Goal: Task Accomplishment & Management: Manage account settings

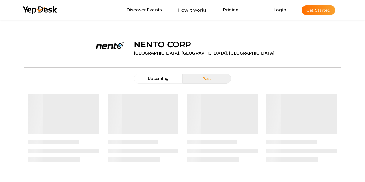
click at [314, 9] on button "Get Started" at bounding box center [319, 10] width 34 height 10
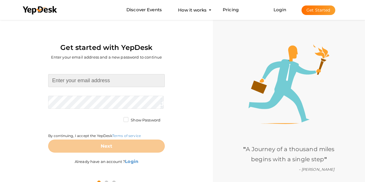
click at [107, 81] on input at bounding box center [106, 80] width 117 height 13
type input "[EMAIL_ADDRESS][DOMAIN_NAME]"
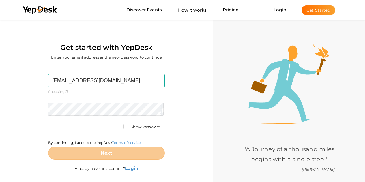
click at [109, 96] on form "prdntccntnts@gmail.com Required. Invalid email. Checking You already have a Yep…" at bounding box center [106, 116] width 117 height 85
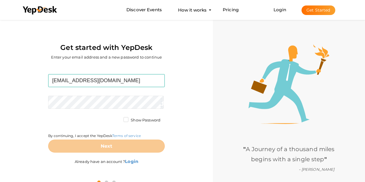
click at [109, 96] on form "prdntccntnts@gmail.com Required. Invalid email. Checking You already have a Yep…" at bounding box center [106, 113] width 117 height 79
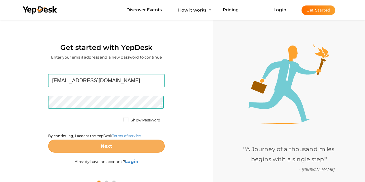
click at [118, 147] on button "Next" at bounding box center [106, 146] width 117 height 13
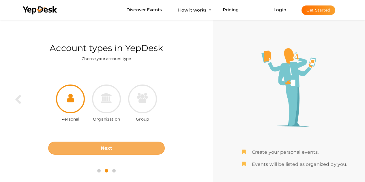
click at [119, 143] on button "Next" at bounding box center [106, 148] width 117 height 13
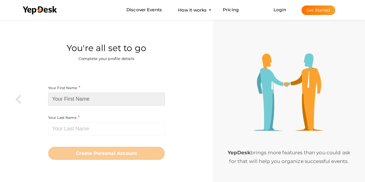
click at [116, 100] on input at bounding box center [106, 99] width 117 height 13
click at [121, 99] on input at bounding box center [106, 99] width 117 height 13
paste input "Prudent Accountants"
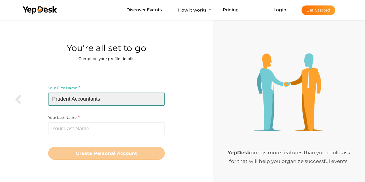
click at [93, 100] on input "Prudent Accountants" at bounding box center [106, 99] width 117 height 13
type input "Prudent"
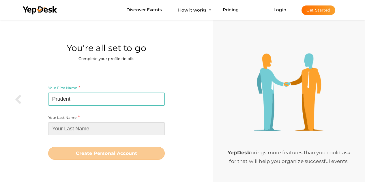
click at [76, 125] on input at bounding box center [106, 128] width 117 height 13
paste input "Accountants"
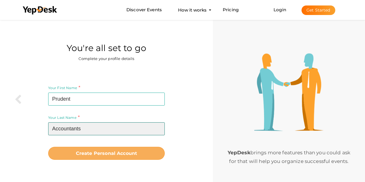
type input "Accountants"
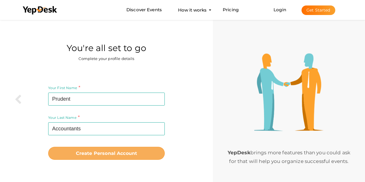
click at [103, 152] on b "Create Personal Account" at bounding box center [106, 153] width 61 height 5
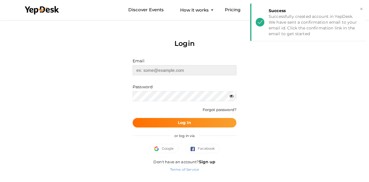
click at [175, 73] on input "text" at bounding box center [185, 70] width 104 height 10
type input "[EMAIL_ADDRESS][DOMAIN_NAME]"
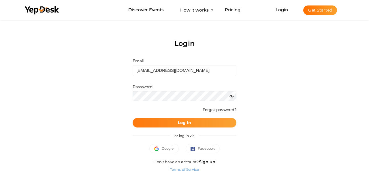
click at [180, 123] on b "Log In" at bounding box center [185, 122] width 14 height 5
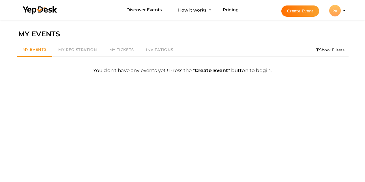
click at [339, 10] on div "PA" at bounding box center [335, 11] width 12 height 12
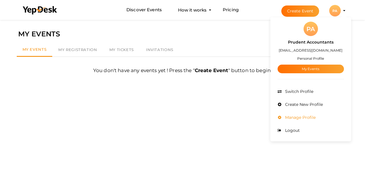
click at [300, 115] on span "Manage Profile" at bounding box center [300, 117] width 32 height 5
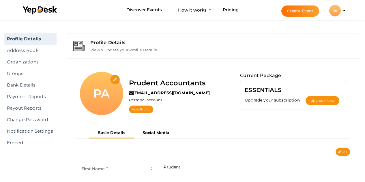
click at [118, 81] on input "file" at bounding box center [115, 80] width 10 height 10
type input "C:\fakepath\327210866_877851723491355_8806803886692859494_n.png"
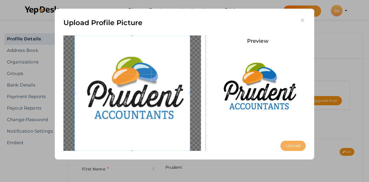
click at [294, 146] on button "Upload" at bounding box center [293, 146] width 25 height 10
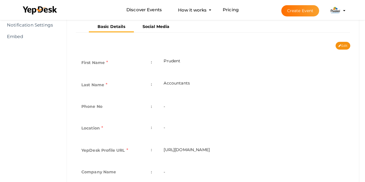
scroll to position [107, 0]
click at [345, 45] on button "Edit" at bounding box center [343, 46] width 15 height 8
type input "Prudent"
type input "Accountants"
type input "prudent-accountants"
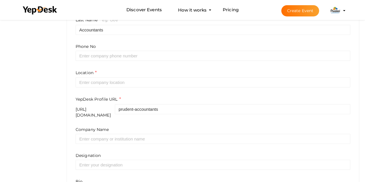
scroll to position [176, 0]
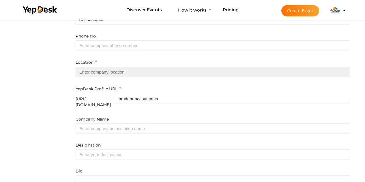
click at [129, 73] on input "text" at bounding box center [213, 72] width 275 height 10
paste input "[GEOGRAPHIC_DATA]"
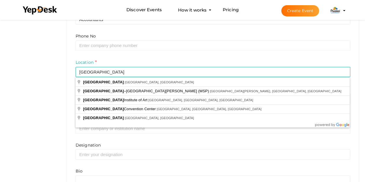
type input "[GEOGRAPHIC_DATA], [GEOGRAPHIC_DATA], [GEOGRAPHIC_DATA]"
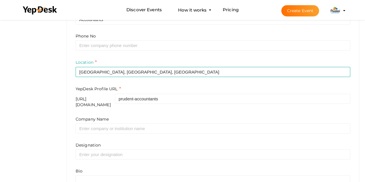
scroll to position [216, 0]
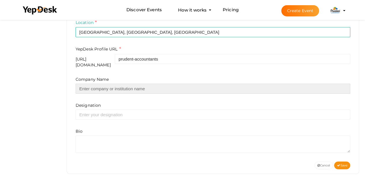
click at [114, 84] on input "text" at bounding box center [213, 89] width 275 height 10
paste input "Prudent Accountants"
type input "Prudent Accountants"
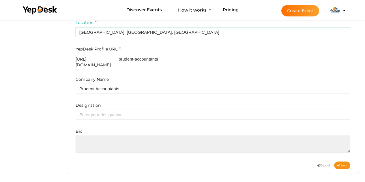
click at [119, 138] on textarea at bounding box center [213, 144] width 275 height 17
paste textarea "Prudent Accountants provides expert accounting, tax, and business advisory serv…"
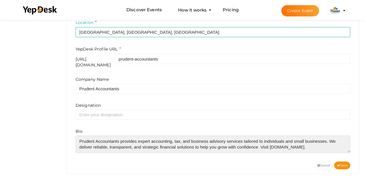
scroll to position [3, 0]
type textarea "Prudent Accountants provides expert accounting, tax, and business advisory serv…"
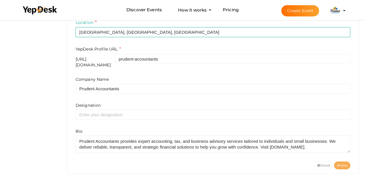
click at [345, 164] on span "Save" at bounding box center [342, 166] width 10 height 4
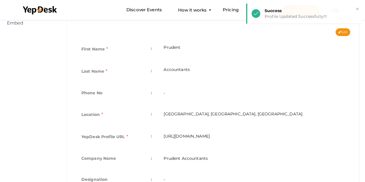
scroll to position [0, 0]
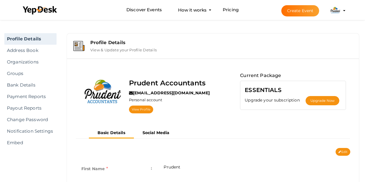
click at [337, 12] on img at bounding box center [335, 11] width 12 height 12
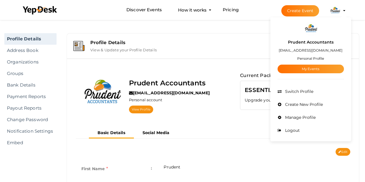
click at [315, 40] on label "Prudent Accountants" at bounding box center [311, 42] width 46 height 7
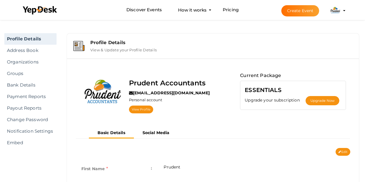
click at [338, 12] on img at bounding box center [335, 11] width 12 height 12
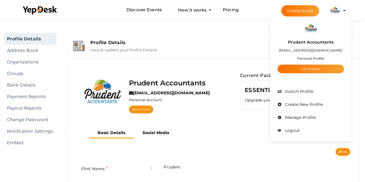
click at [312, 60] on small "Personal Profile" at bounding box center [310, 58] width 27 height 4
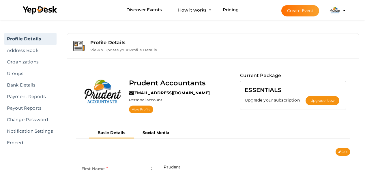
click at [334, 12] on img at bounding box center [335, 11] width 12 height 12
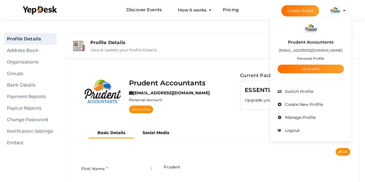
click at [115, 48] on label "View & Update your Profile Details" at bounding box center [123, 48] width 66 height 7
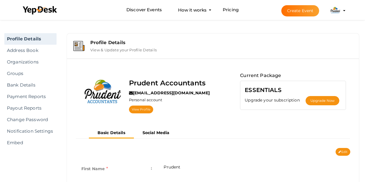
click at [97, 42] on div "Profile Details" at bounding box center [221, 42] width 262 height 5
click at [345, 11] on li "Create Event Prudent Accountants prdntccntnts@gmail.com Personal Profile My Eve…" at bounding box center [308, 10] width 77 height 21
click at [344, 12] on li "Create Event Prudent Accountants prdntccntnts@gmail.com Personal Profile My Eve…" at bounding box center [308, 10] width 77 height 21
click at [341, 11] on profile-pic at bounding box center [335, 10] width 12 height 4
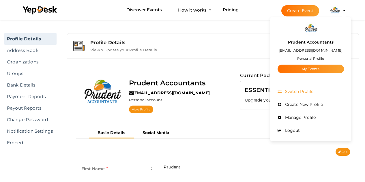
click at [301, 91] on span "Switch Profile" at bounding box center [299, 91] width 30 height 5
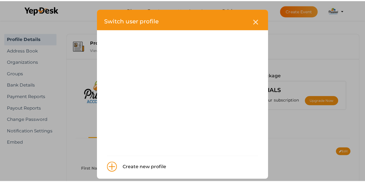
scroll to position [6, 0]
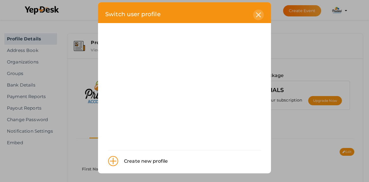
click at [258, 14] on icon at bounding box center [258, 14] width 5 height 5
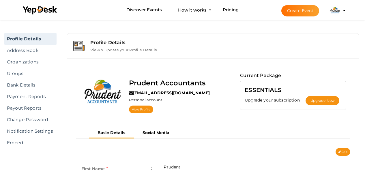
scroll to position [22, 0]
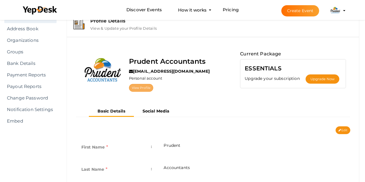
click at [144, 87] on link "View Profile" at bounding box center [141, 88] width 24 height 8
